Goal: Task Accomplishment & Management: Manage account settings

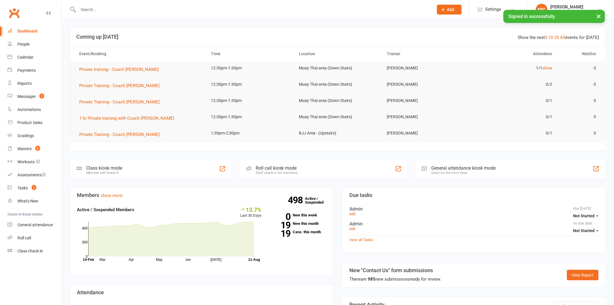
click at [599, 16] on button "×" at bounding box center [599, 16] width 10 height 12
click at [100, 14] on div at bounding box center [250, 9] width 360 height 19
click at [101, 10] on input "text" at bounding box center [253, 10] width 353 height 8
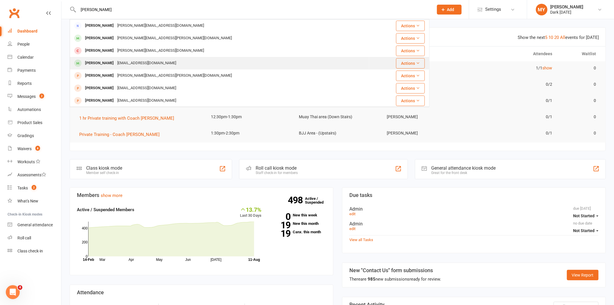
type input "[PERSON_NAME]"
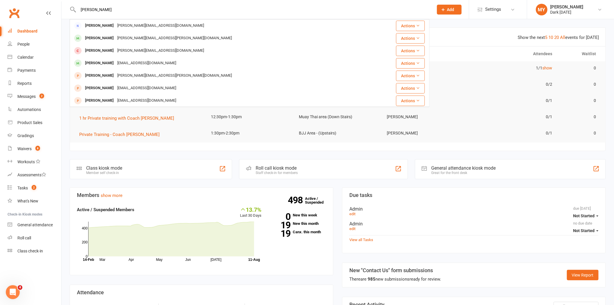
click at [116, 59] on div "[EMAIL_ADDRESS][DOMAIN_NAME]" at bounding box center [147, 63] width 62 height 8
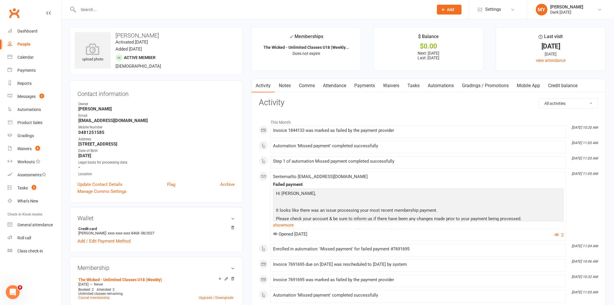
click at [362, 85] on link "Payments" at bounding box center [365, 85] width 29 height 13
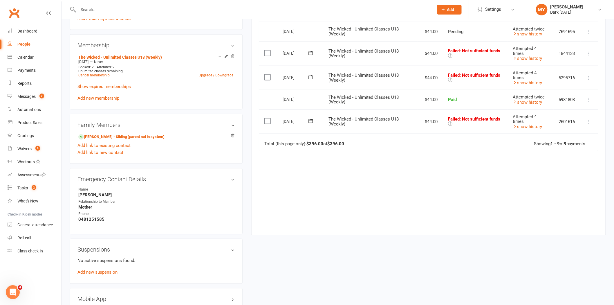
scroll to position [226, 0]
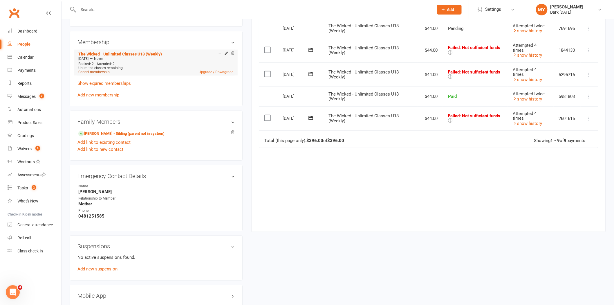
click at [96, 71] on link "Cancel membership" at bounding box center [93, 72] width 31 height 4
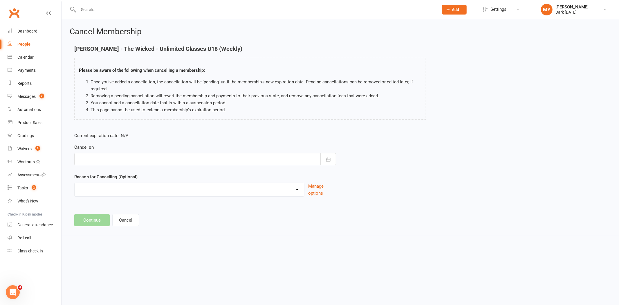
click at [146, 159] on div at bounding box center [205, 159] width 262 height 12
click at [112, 239] on button "25" at bounding box center [111, 240] width 12 height 10
type input "[DATE]"
click at [107, 196] on div "Holiday Injury Other reason" at bounding box center [189, 190] width 230 height 14
click at [106, 186] on select "Holiday Injury Other reason" at bounding box center [190, 189] width 230 height 12
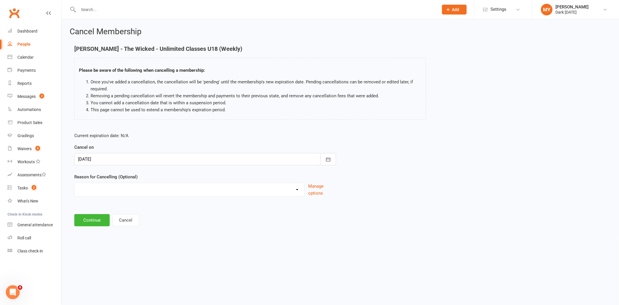
select select "2"
click at [75, 183] on select "Holiday Injury Other reason" at bounding box center [190, 189] width 230 height 12
click at [94, 219] on input at bounding box center [205, 220] width 262 height 12
type input "inactive"
click at [105, 251] on button "Continue" at bounding box center [91, 250] width 35 height 12
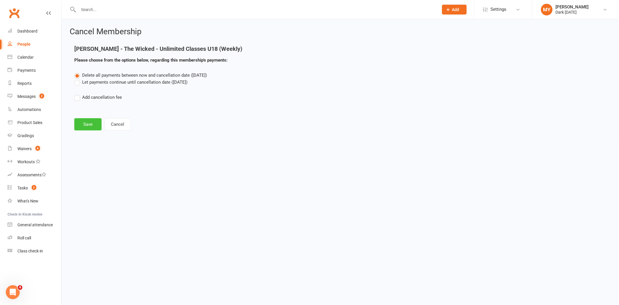
click at [84, 126] on button "Save" at bounding box center [87, 124] width 27 height 12
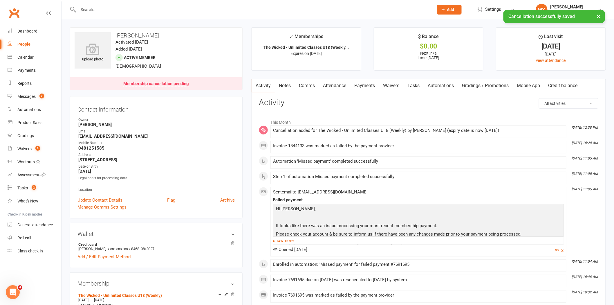
click at [101, 10] on div "× Cancellation successfully saved" at bounding box center [303, 10] width 607 height 0
click at [102, 9] on input "text" at bounding box center [253, 10] width 353 height 8
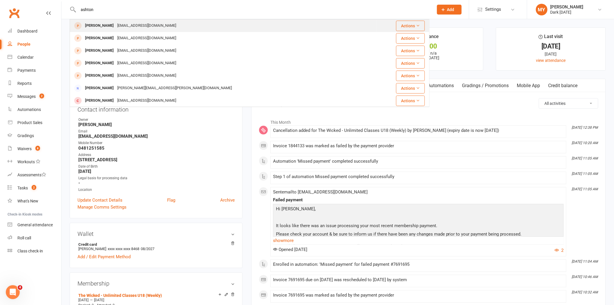
type input "ashton"
click at [131, 30] on div "[EMAIL_ADDRESS][DOMAIN_NAME]" at bounding box center [147, 25] width 62 height 8
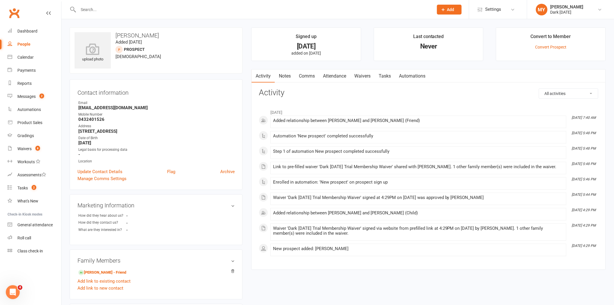
click at [140, 11] on input "text" at bounding box center [253, 10] width 353 height 8
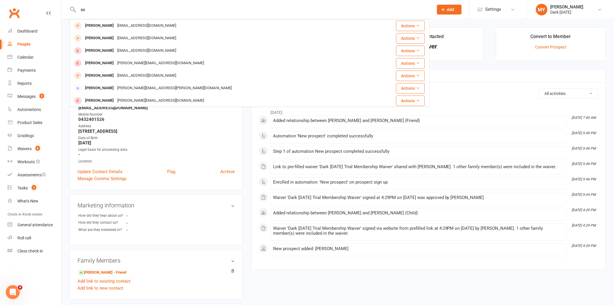
type input "a"
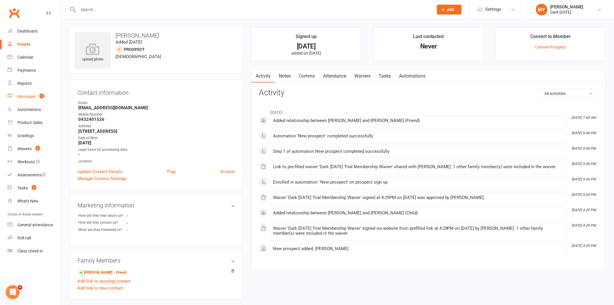
click at [37, 94] on count-badge "2" at bounding box center [41, 96] width 8 height 5
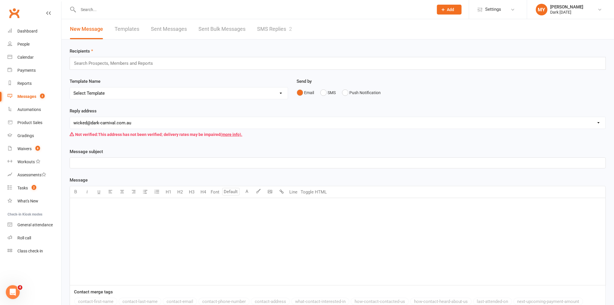
click at [260, 24] on link "SMS Replies 2" at bounding box center [274, 29] width 35 height 20
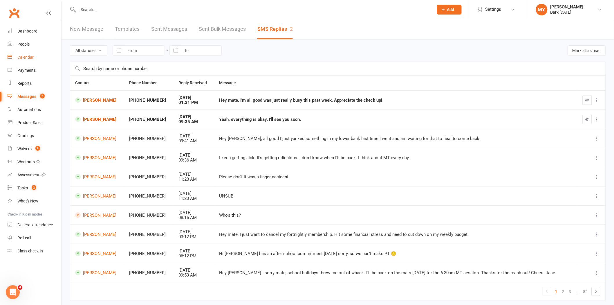
click at [50, 57] on link "Calendar" at bounding box center [35, 57] width 54 height 13
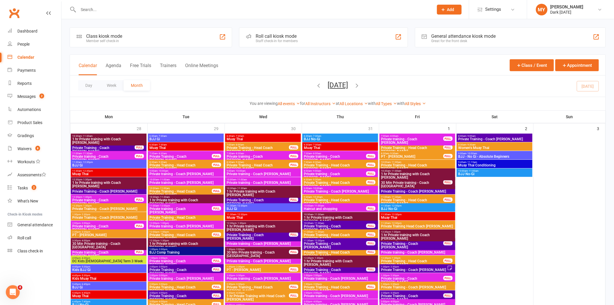
click at [339, 85] on button "[DATE]" at bounding box center [338, 85] width 20 height 8
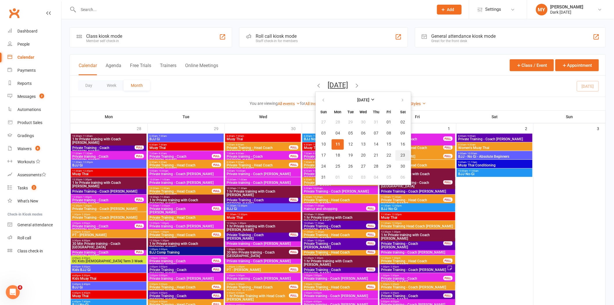
click at [401, 153] on span "23" at bounding box center [403, 155] width 5 height 5
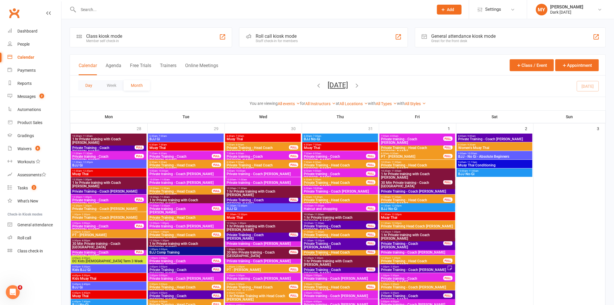
click at [91, 86] on button "Day" at bounding box center [88, 85] width 21 height 10
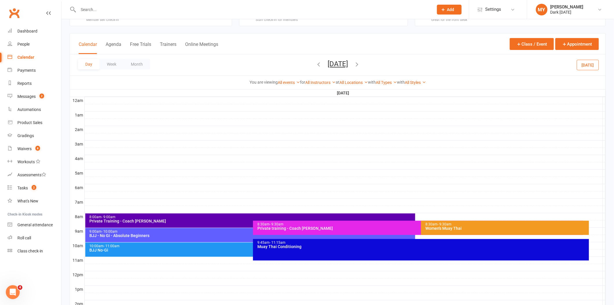
scroll to position [32, 0]
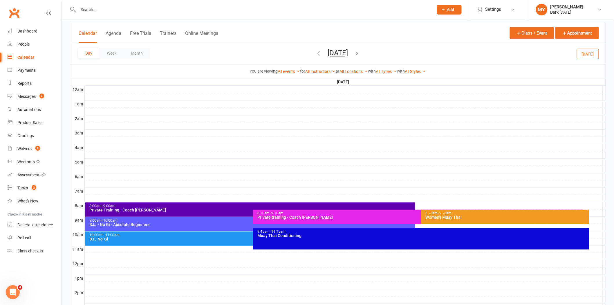
click at [310, 213] on div "8:30am - 9:30am" at bounding box center [419, 213] width 325 height 4
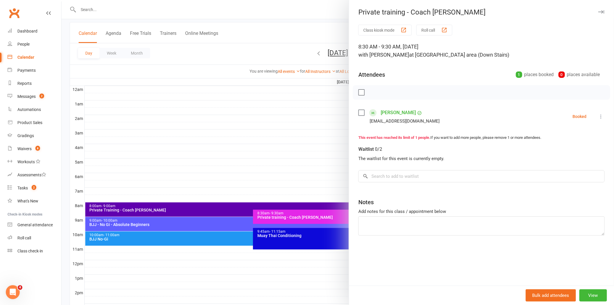
click at [265, 18] on div at bounding box center [338, 152] width 553 height 305
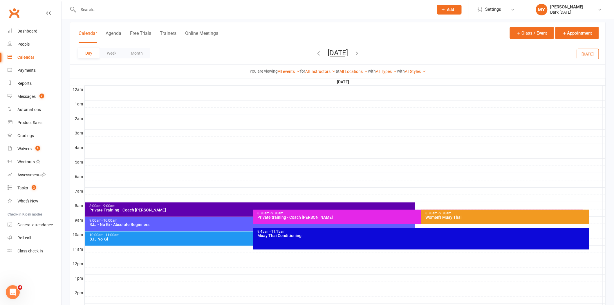
click at [337, 50] on button "[DATE]" at bounding box center [338, 53] width 20 height 8
click at [267, 30] on div "Calendar Agenda Free Trials Trainers Online Meetings Class / Event Appointment" at bounding box center [338, 32] width 536 height 21
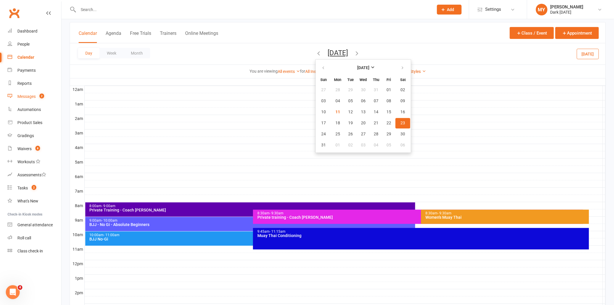
click at [36, 98] on div "Messages" at bounding box center [26, 96] width 18 height 5
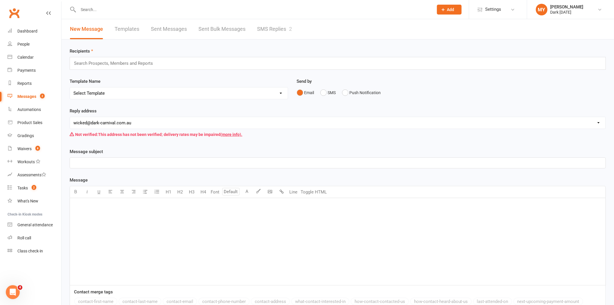
click at [262, 32] on link "SMS Replies 2" at bounding box center [274, 29] width 35 height 20
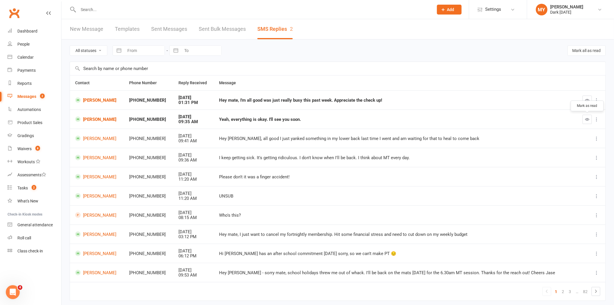
click at [586, 121] on icon "button" at bounding box center [588, 119] width 4 height 4
click at [590, 100] on button "button" at bounding box center [587, 100] width 9 height 9
click at [37, 145] on link "Waivers 8" at bounding box center [35, 148] width 54 height 13
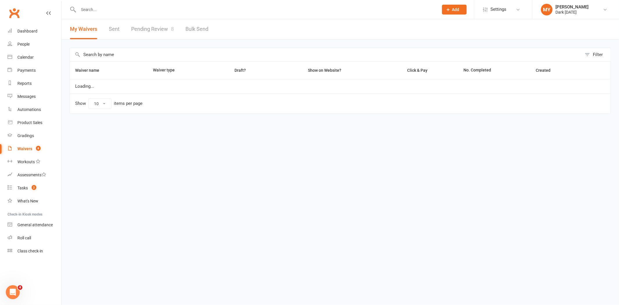
click at [161, 25] on link "Pending Review 8" at bounding box center [152, 29] width 43 height 20
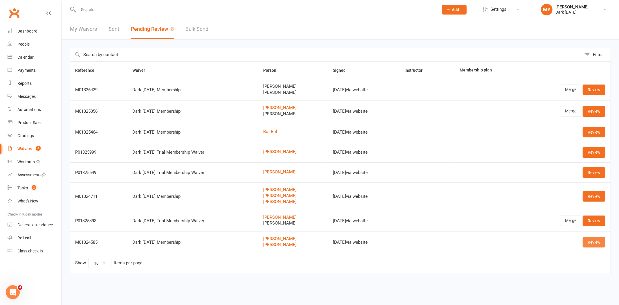
click at [592, 243] on link "Review" at bounding box center [594, 242] width 23 height 10
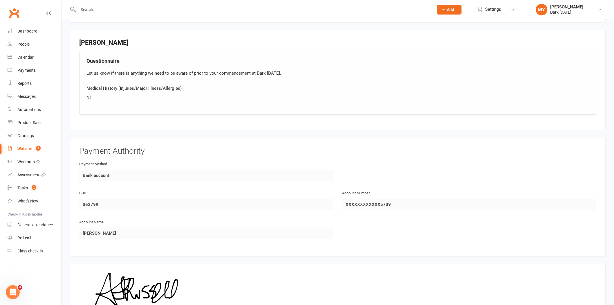
scroll to position [671, 0]
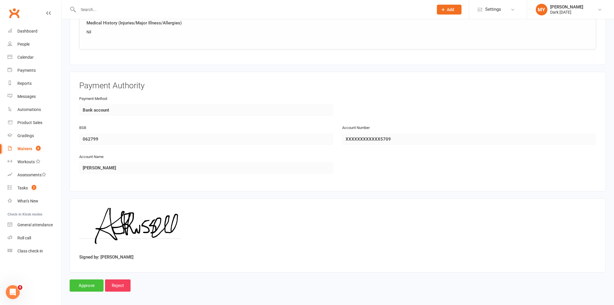
click at [89, 283] on input "Approve" at bounding box center [87, 285] width 34 height 12
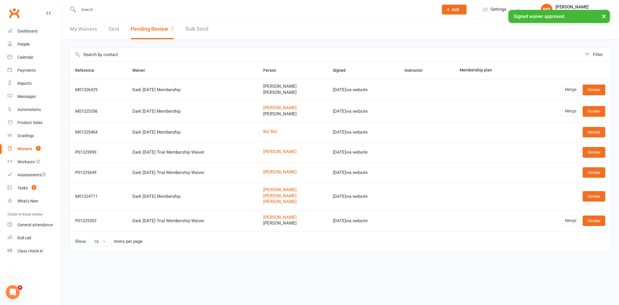
click at [108, 8] on input "text" at bounding box center [256, 10] width 358 height 8
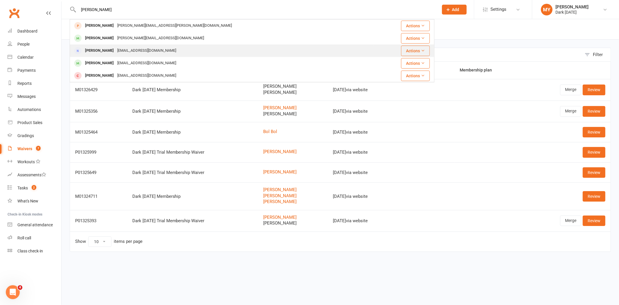
type input "[PERSON_NAME]"
click at [133, 52] on div "[EMAIL_ADDRESS][DOMAIN_NAME]" at bounding box center [147, 50] width 62 height 8
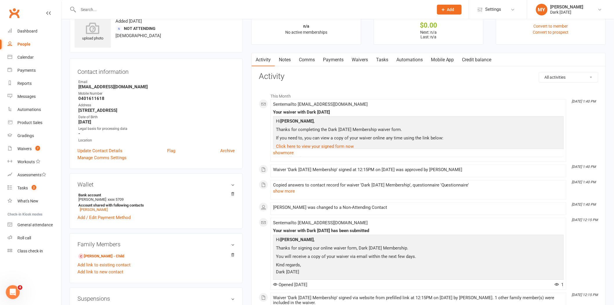
scroll to position [32, 0]
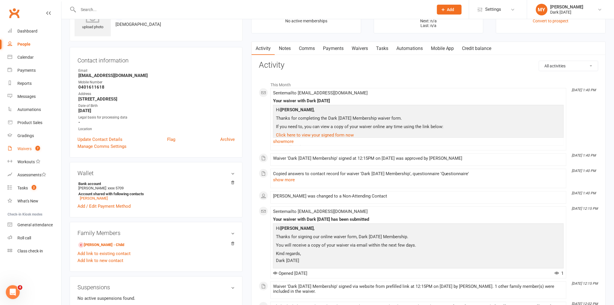
click at [27, 152] on link "Waivers 7" at bounding box center [35, 148] width 54 height 13
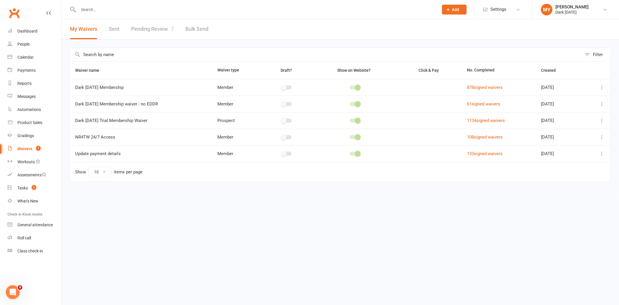
click at [155, 30] on link "Pending Review 7" at bounding box center [152, 29] width 43 height 20
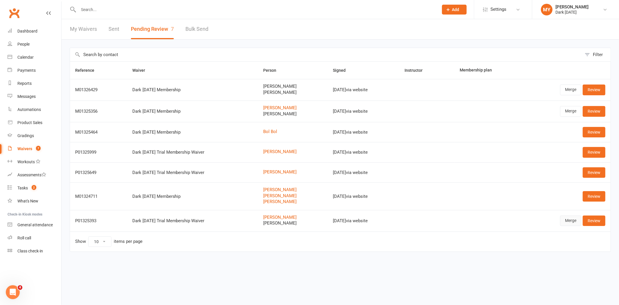
click at [571, 224] on link "Merge" at bounding box center [570, 220] width 21 height 10
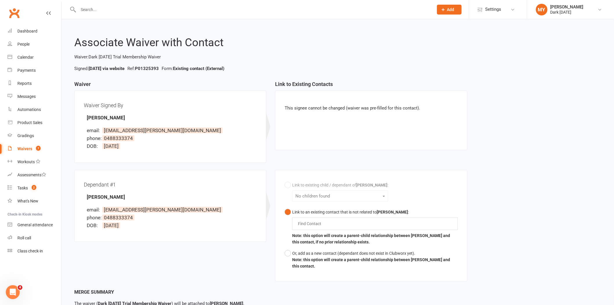
click at [291, 185] on div "Link to existing child / dependant of [PERSON_NAME] : No children found Link to…" at bounding box center [371, 225] width 173 height 92
click at [342, 224] on div "Find Contact" at bounding box center [375, 224] width 166 height 12
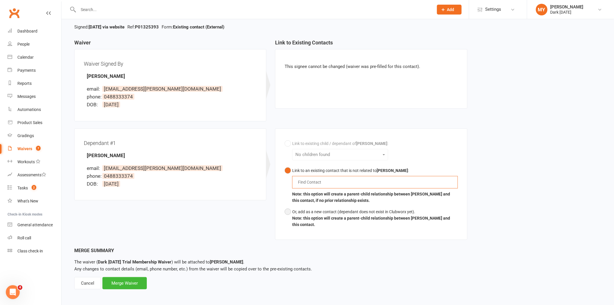
scroll to position [44, 0]
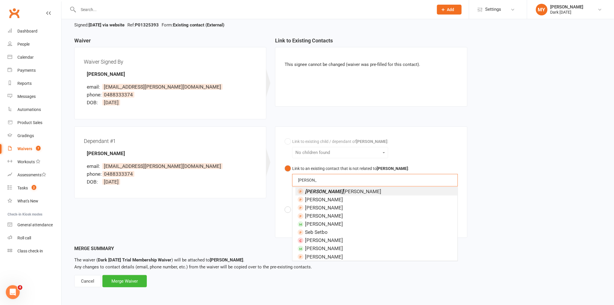
type input "[PERSON_NAME]"
click at [337, 189] on span "[PERSON_NAME]" at bounding box center [343, 191] width 76 height 6
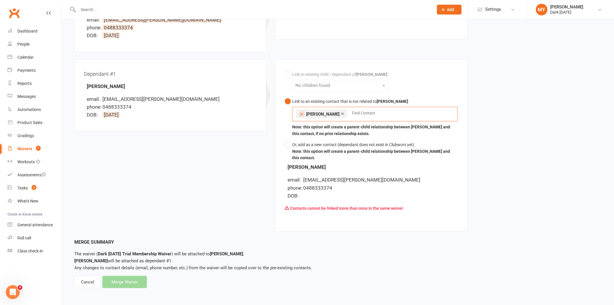
scroll to position [112, 0]
click at [123, 280] on div "Merge Summary The waiver ( Dark [DATE] Trial Membership Waiver ) will be attach…" at bounding box center [337, 263] width 527 height 50
click at [170, 189] on div "Dependant #1 [PERSON_NAME] email: [EMAIL_ADDRESS][PERSON_NAME][DOMAIN_NAME] pho…" at bounding box center [271, 147] width 402 height 179
click at [290, 74] on div "Link to existing child / dependant of [PERSON_NAME] : No children found Link to…" at bounding box center [371, 115] width 173 height 95
click at [92, 280] on div "Cancel" at bounding box center [87, 281] width 27 height 12
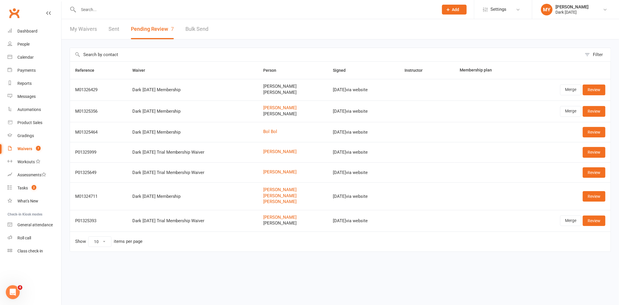
click at [94, 6] on input "text" at bounding box center [256, 10] width 358 height 8
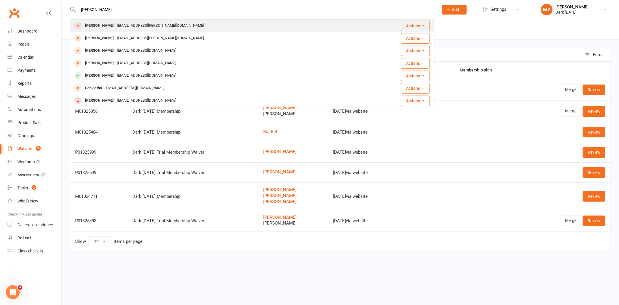
type input "[PERSON_NAME]"
click at [114, 23] on div "[PERSON_NAME]" at bounding box center [99, 25] width 32 height 8
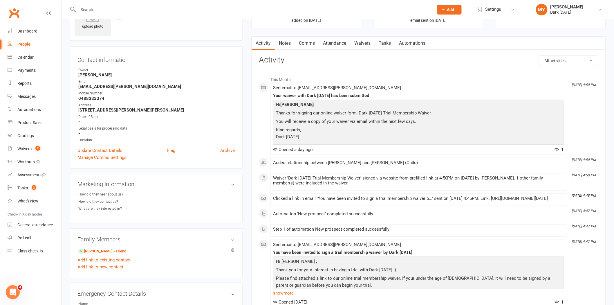
scroll to position [64, 0]
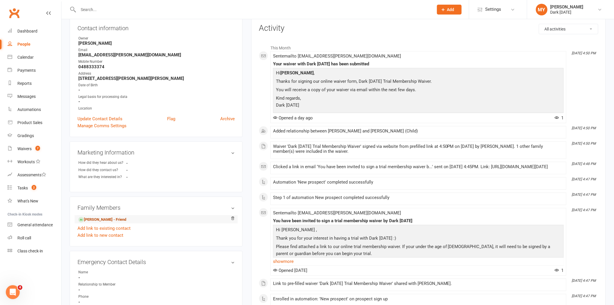
click at [91, 221] on link "[PERSON_NAME] - Friend" at bounding box center [102, 220] width 48 height 6
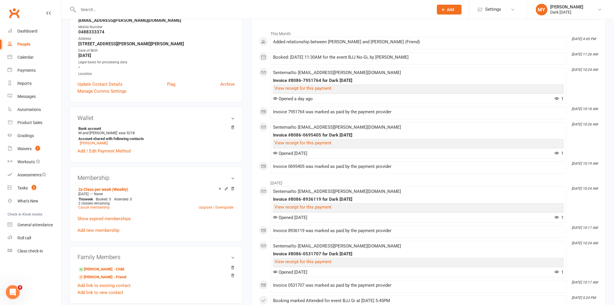
scroll to position [129, 0]
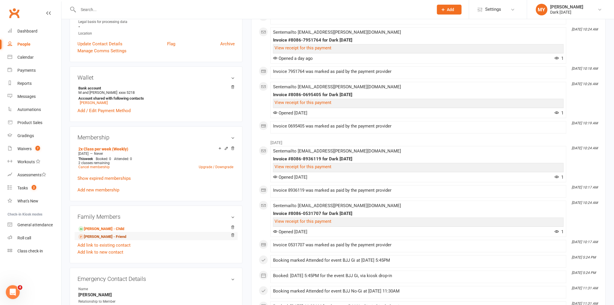
click at [126, 237] on link "[PERSON_NAME] - Friend" at bounding box center [102, 237] width 48 height 6
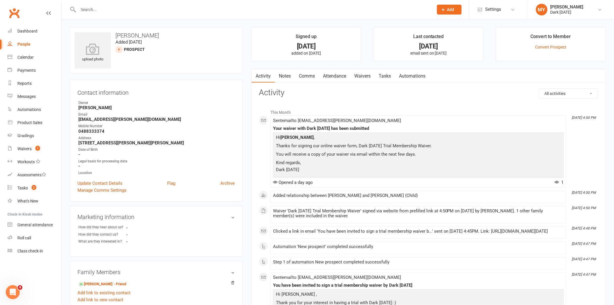
click at [368, 74] on link "Waivers" at bounding box center [363, 75] width 24 height 13
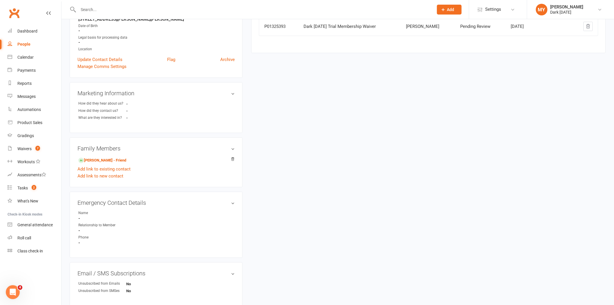
scroll to position [129, 0]
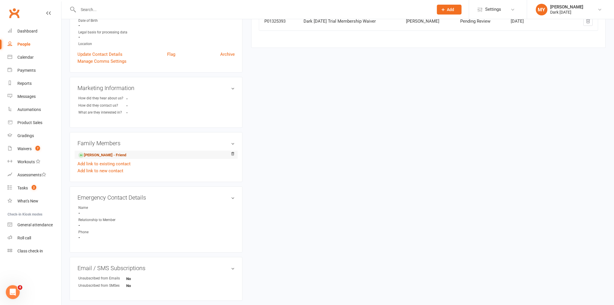
click at [103, 155] on link "[PERSON_NAME] - Friend" at bounding box center [102, 155] width 48 height 6
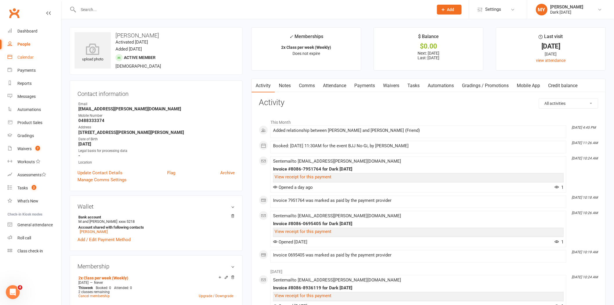
click at [36, 61] on link "Calendar" at bounding box center [35, 57] width 54 height 13
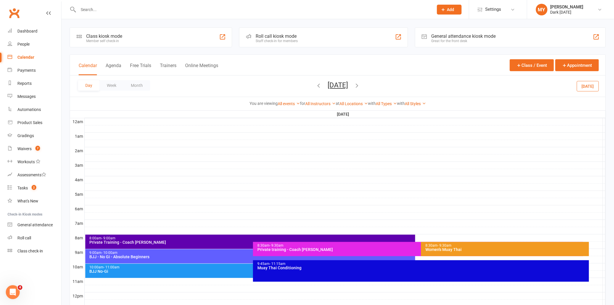
click at [329, 88] on button "[DATE]" at bounding box center [338, 85] width 20 height 8
click at [336, 142] on span "11" at bounding box center [338, 144] width 5 height 5
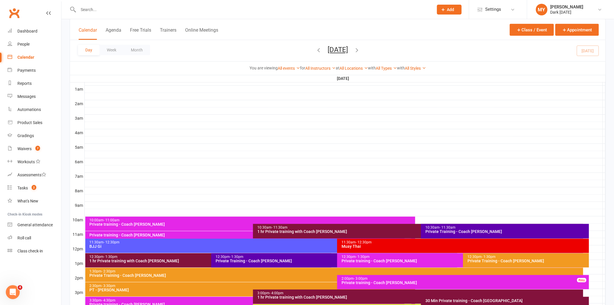
scroll to position [97, 0]
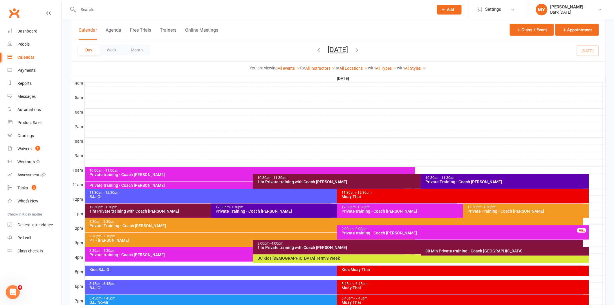
click at [360, 50] on icon "button" at bounding box center [357, 50] width 6 height 6
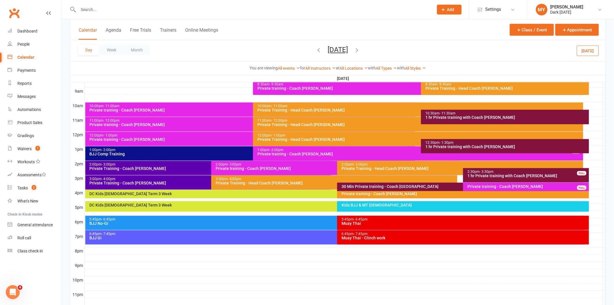
scroll to position [129, 0]
